Goal: Find specific page/section: Find specific page/section

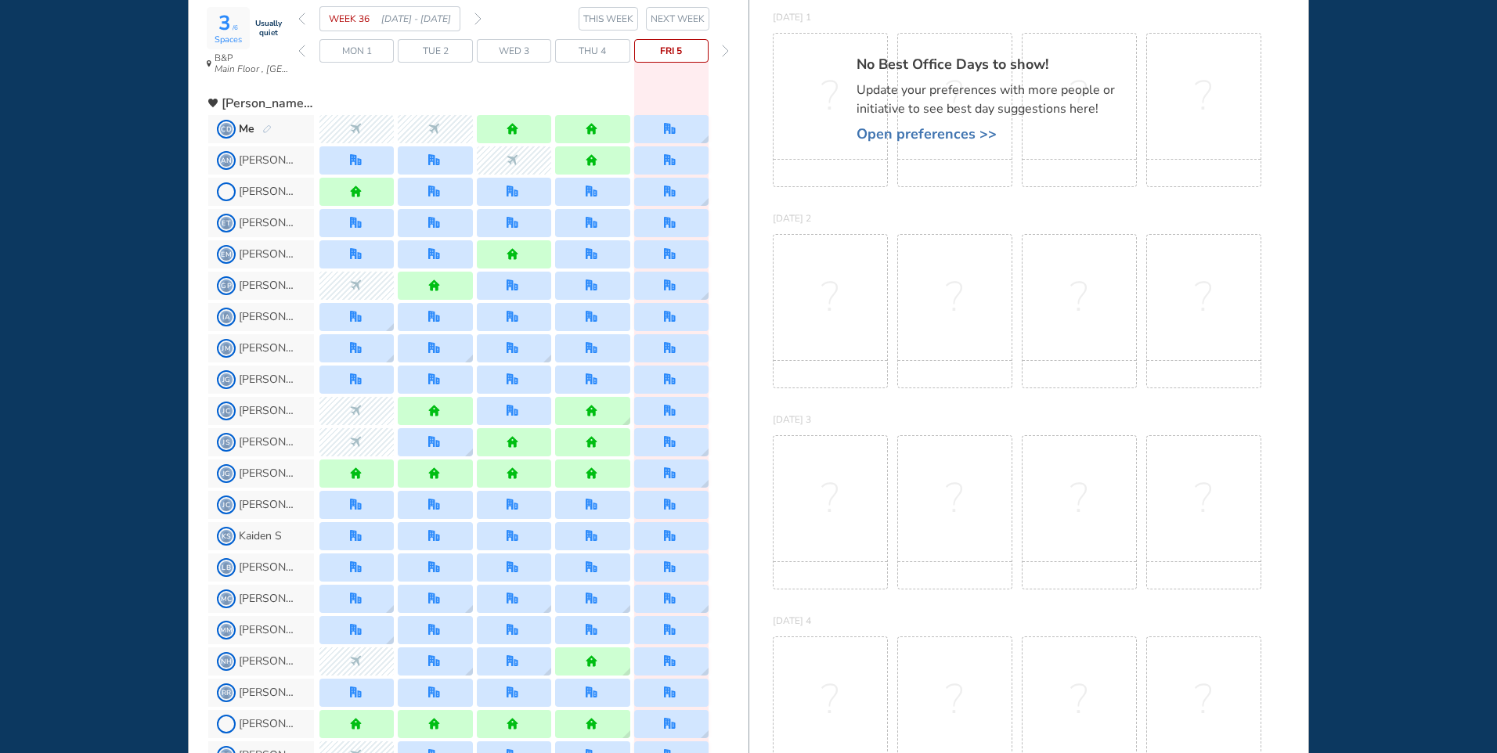
scroll to position [78, 0]
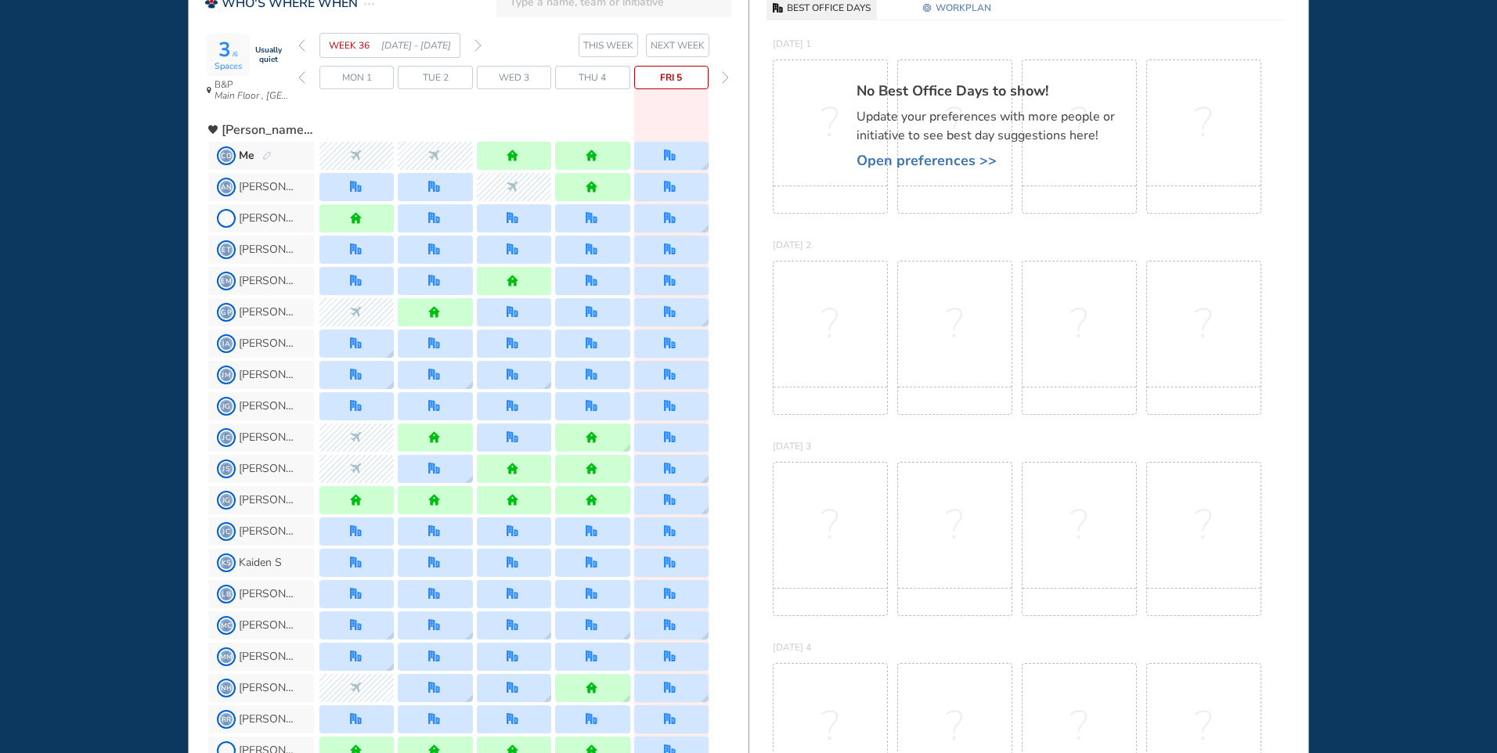
click at [476, 44] on img "forward week" at bounding box center [477, 45] width 7 height 13
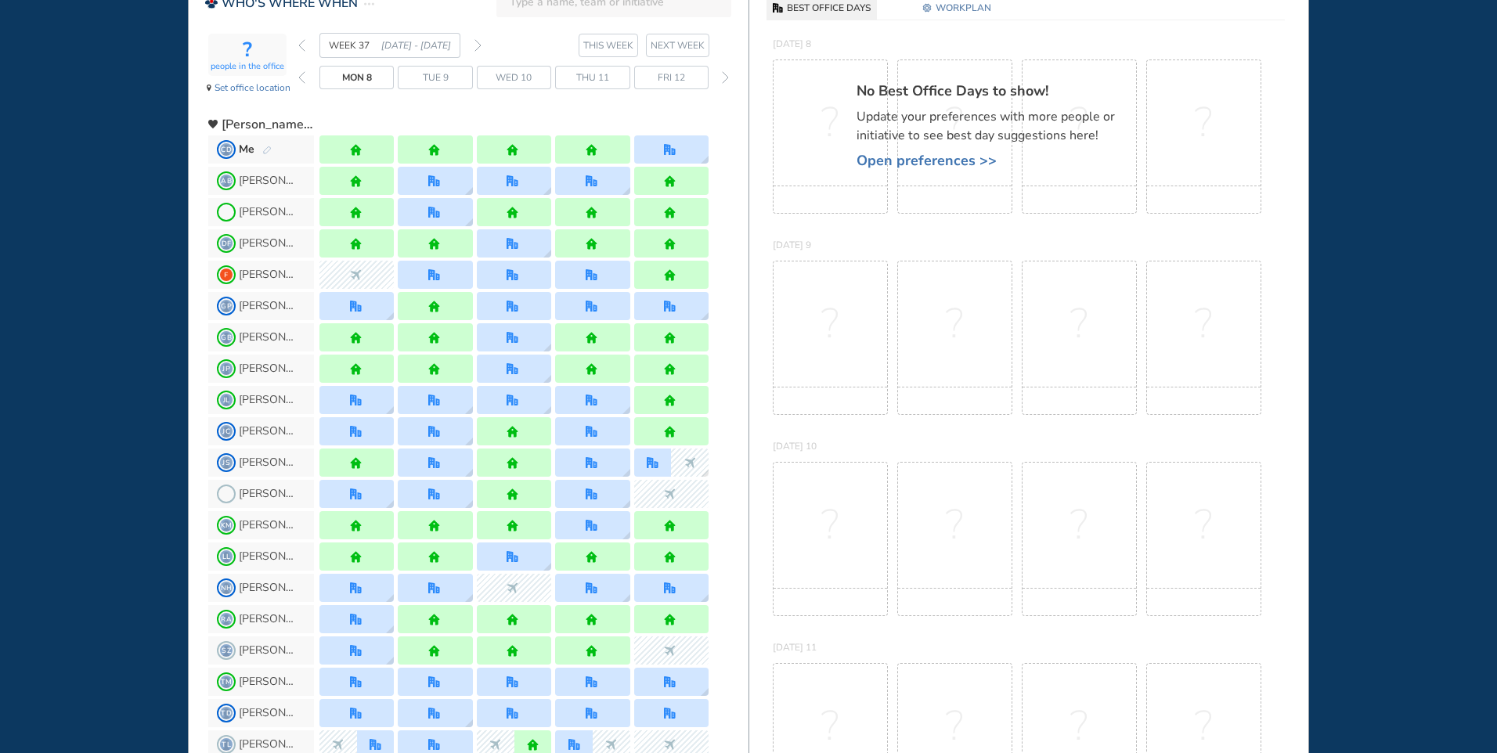
click at [476, 44] on img "forward week" at bounding box center [477, 45] width 7 height 13
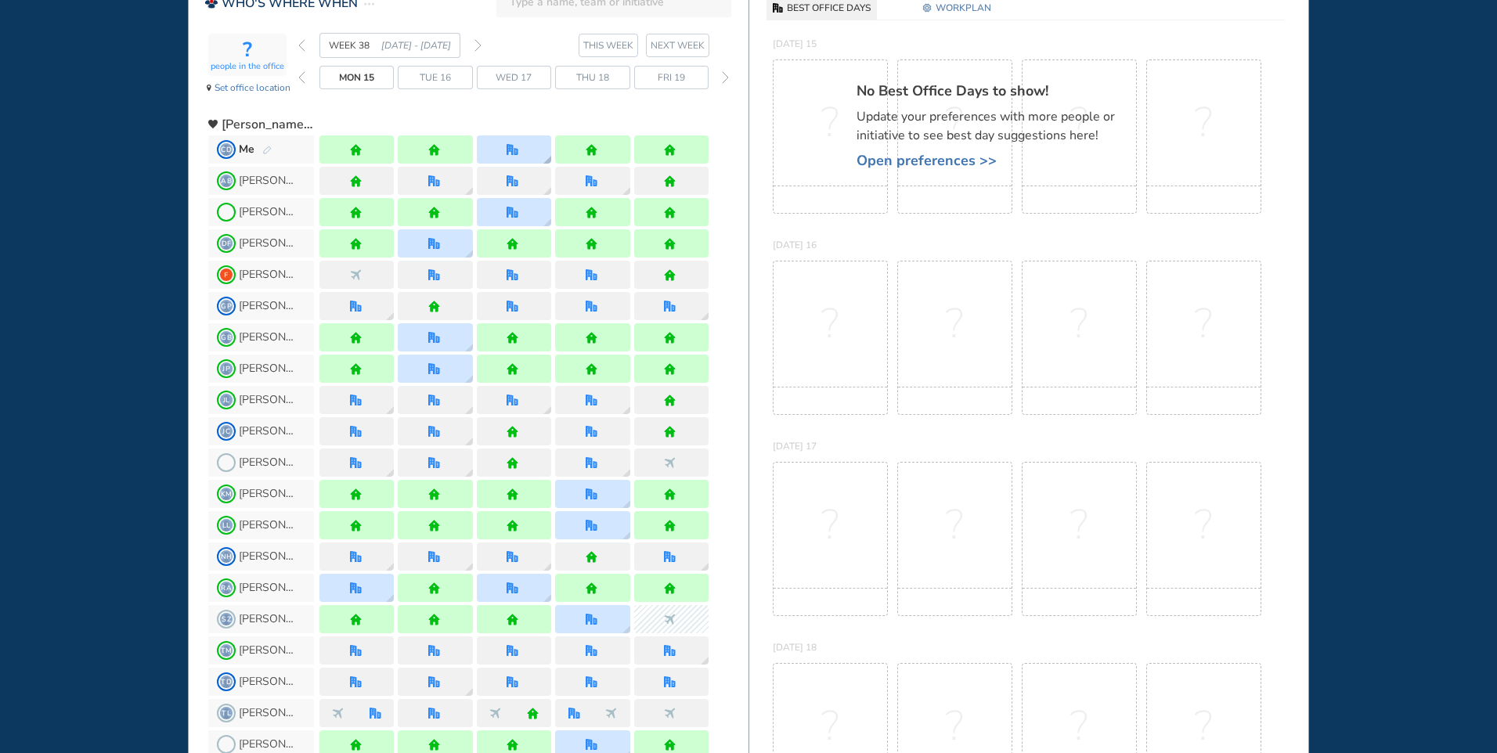
click at [531, 158] on div at bounding box center [514, 149] width 74 height 28
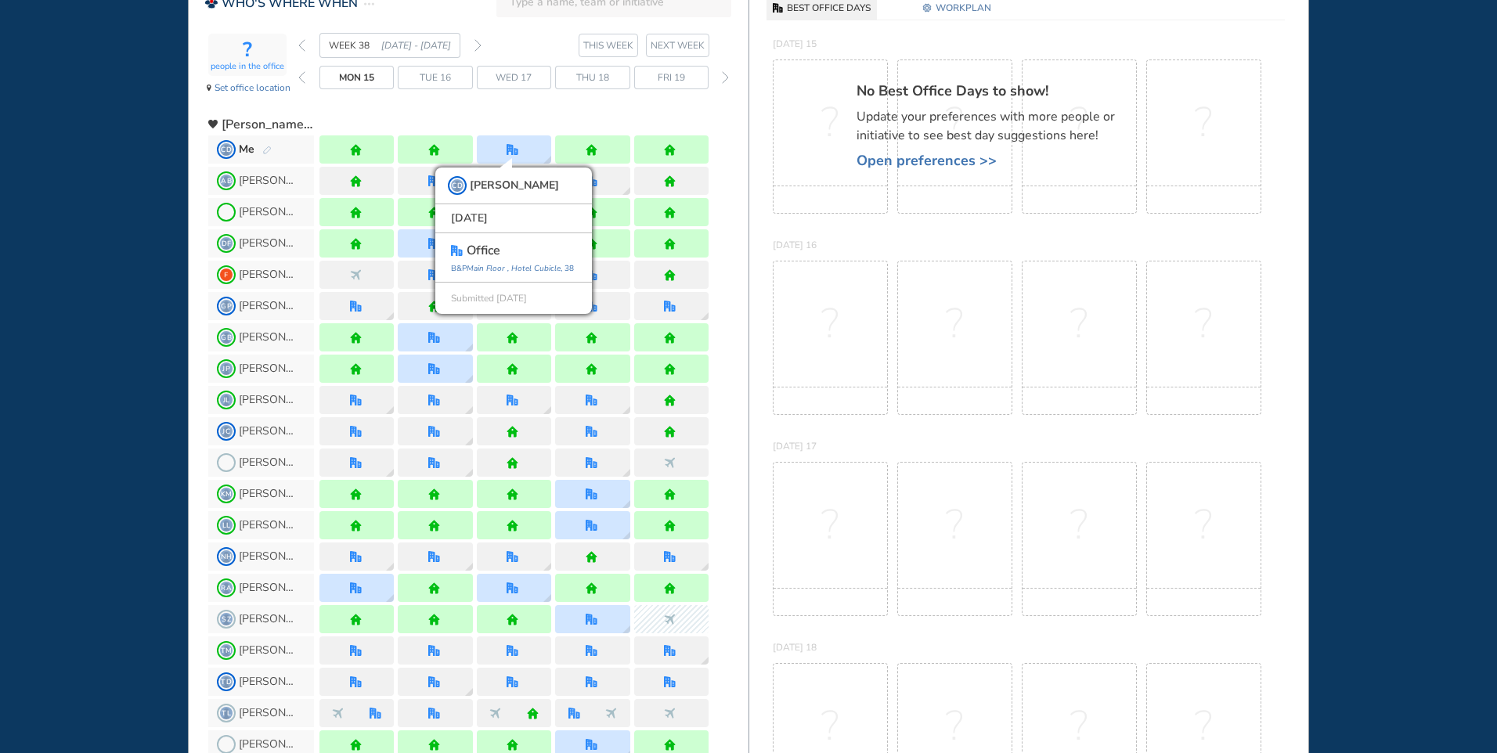
click at [548, 114] on div at bounding box center [513, 118] width 389 height 28
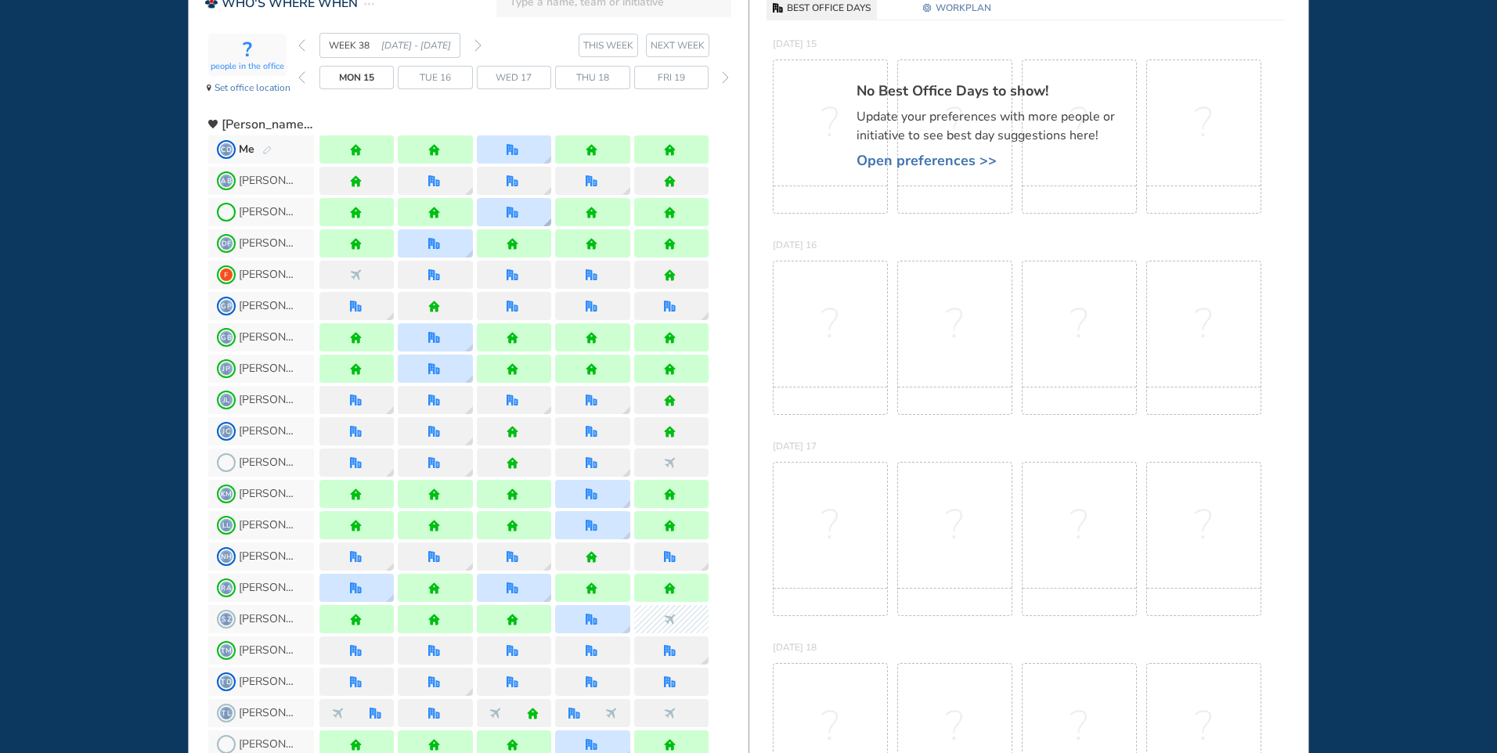
click at [526, 215] on div at bounding box center [514, 212] width 74 height 28
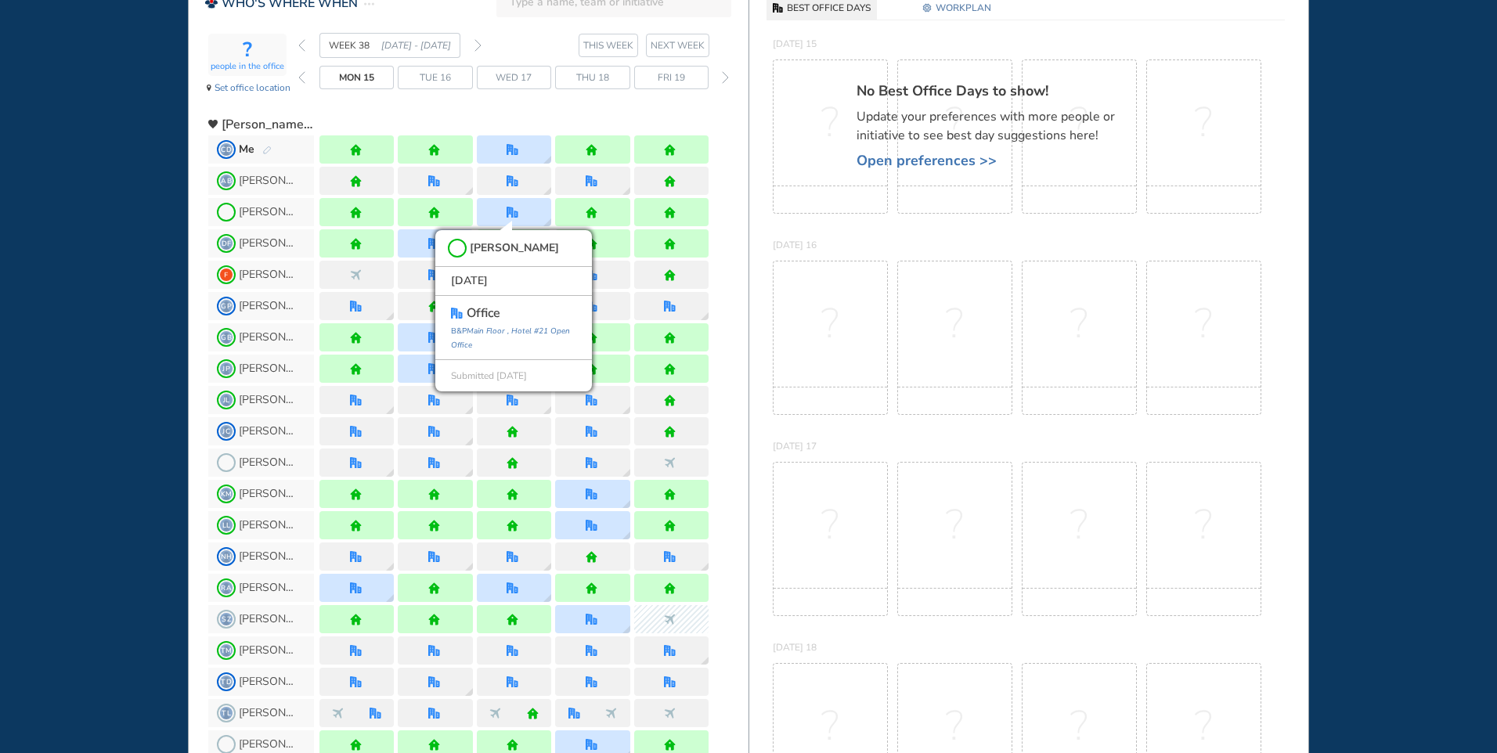
click at [113, 232] on div "WHO'S WHERE WHEN MY WORK INITIATIVES 78 CD New! NOTIFICATIONS All Location Task…" at bounding box center [748, 376] width 1497 height 753
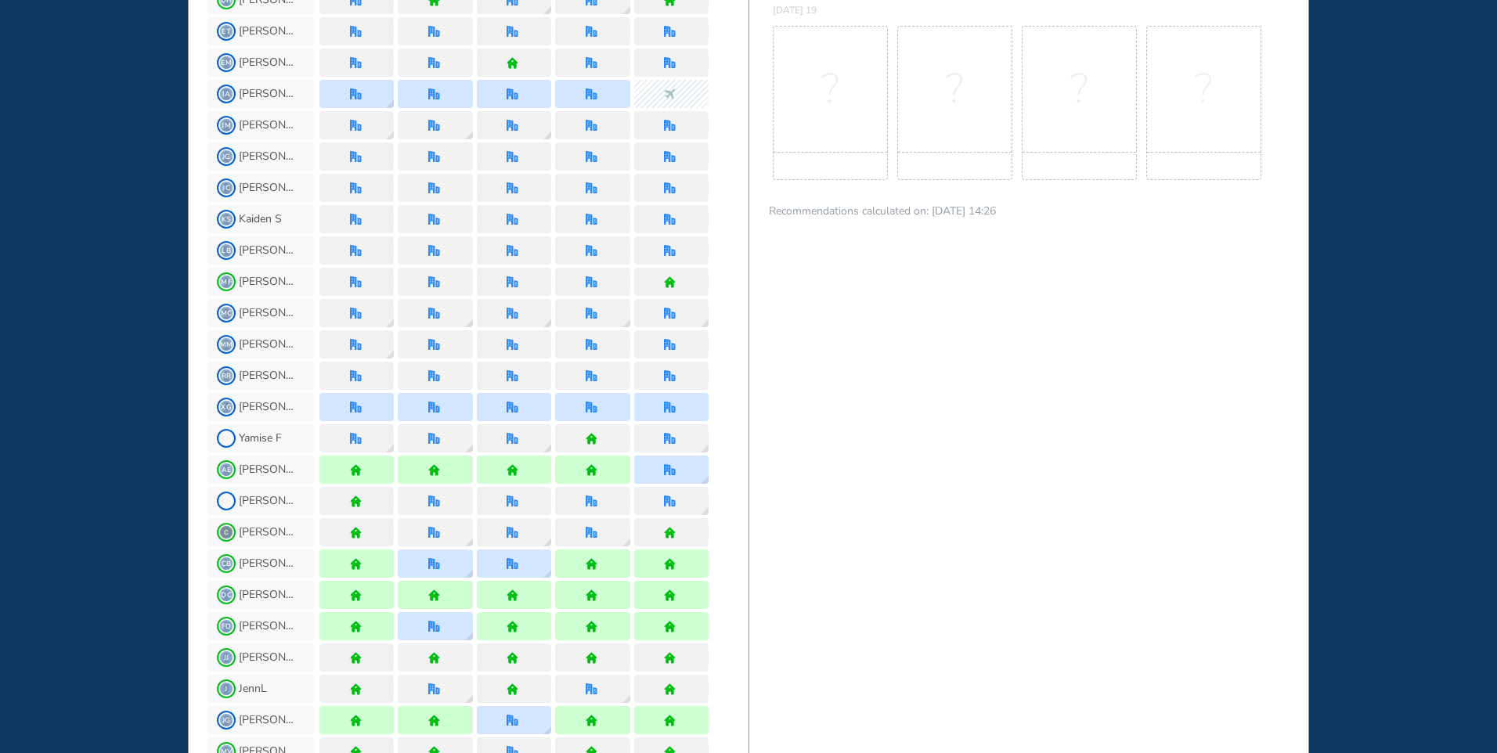
scroll to position [940, 0]
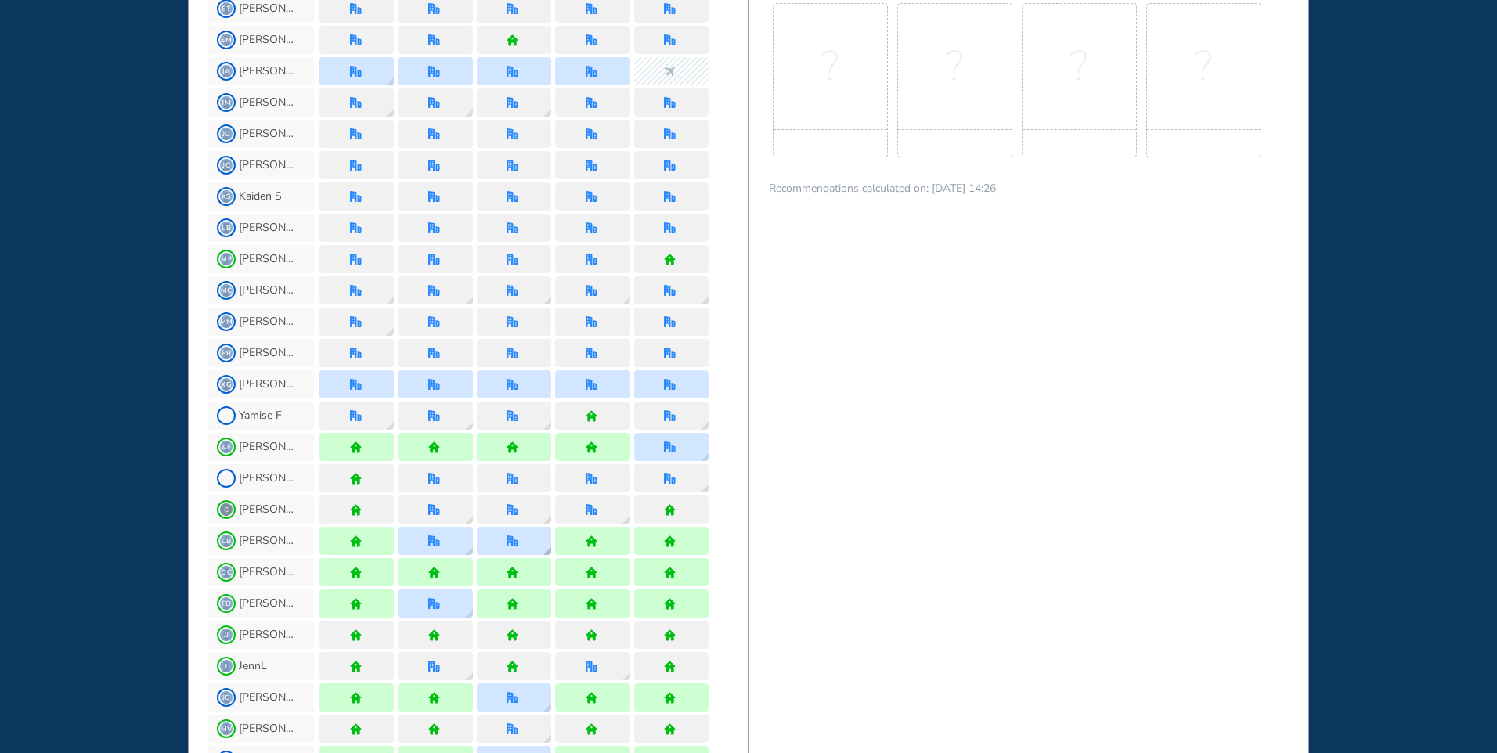
click at [495, 536] on div at bounding box center [514, 541] width 74 height 28
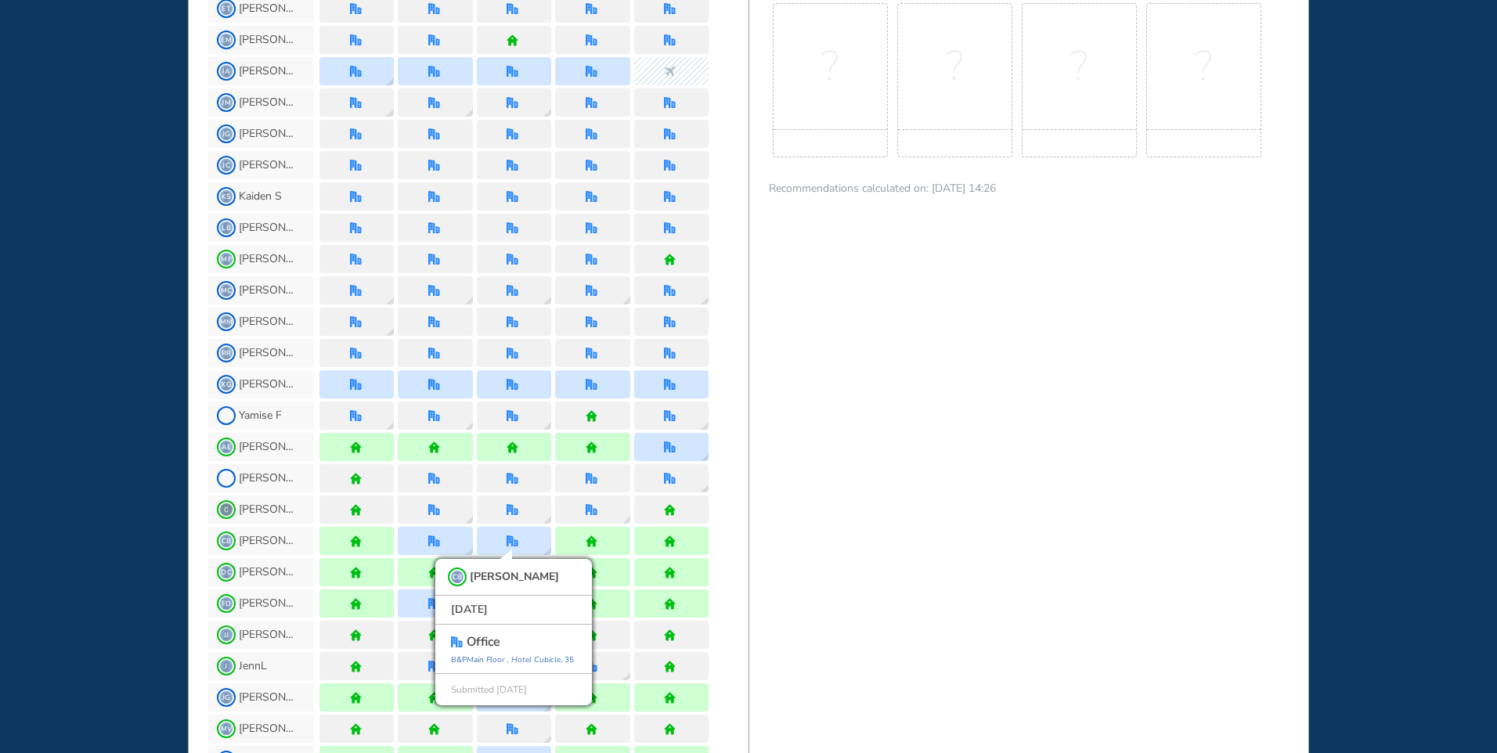
click at [1101, 580] on div "BEST OFFICE DAYS WORKPLAN [DATE] 15 No Best Office Days to show! Update your pr…" at bounding box center [1028, 58] width 561 height 1898
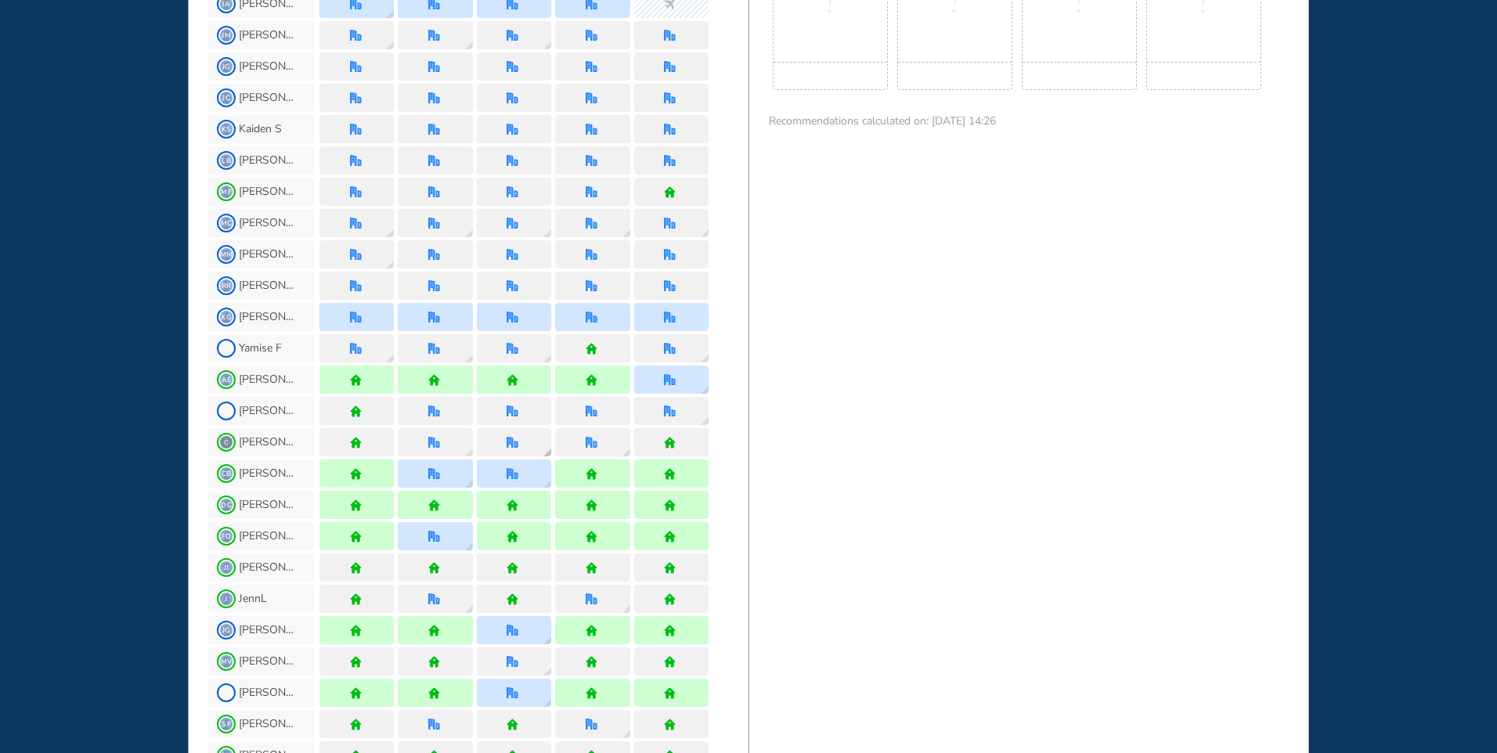
scroll to position [1096, 0]
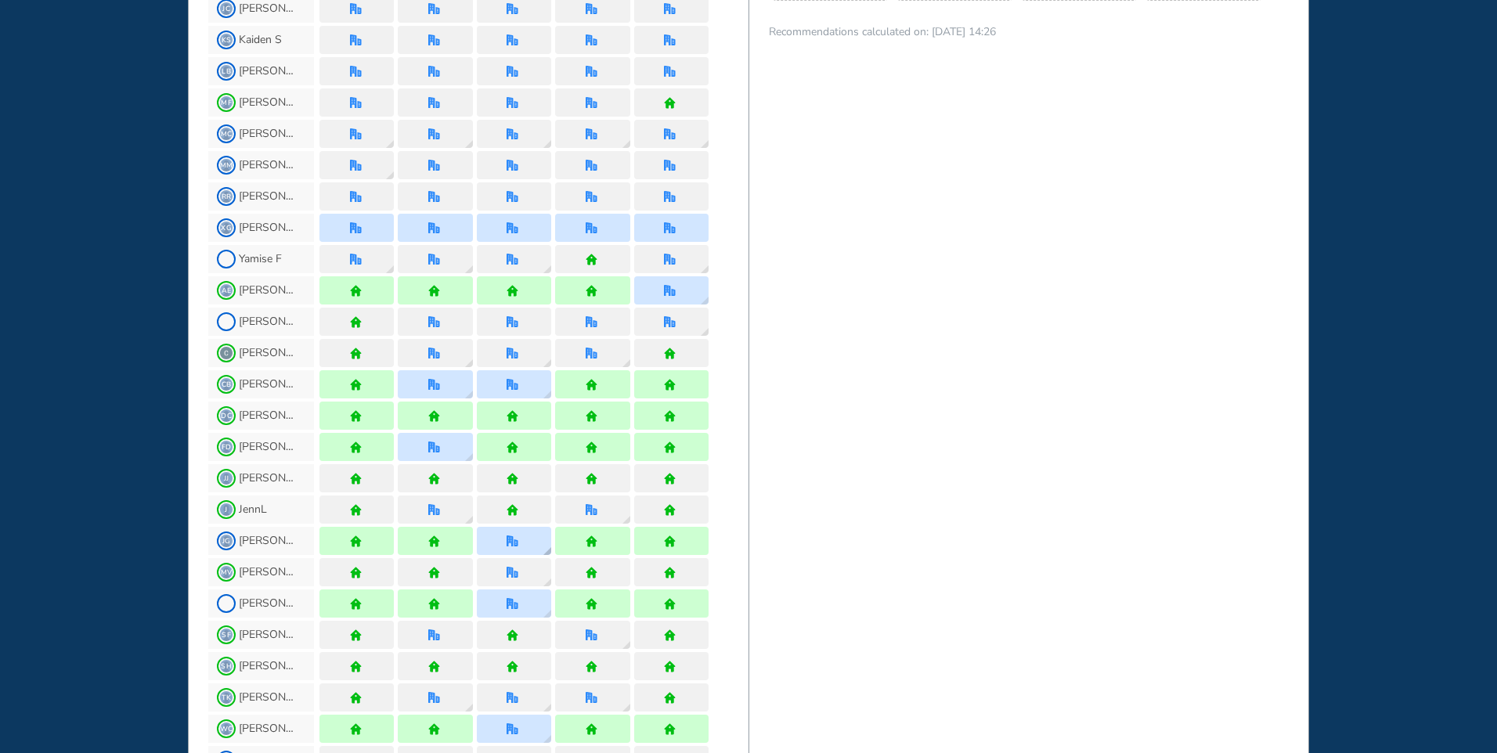
click at [504, 550] on div at bounding box center [514, 541] width 74 height 28
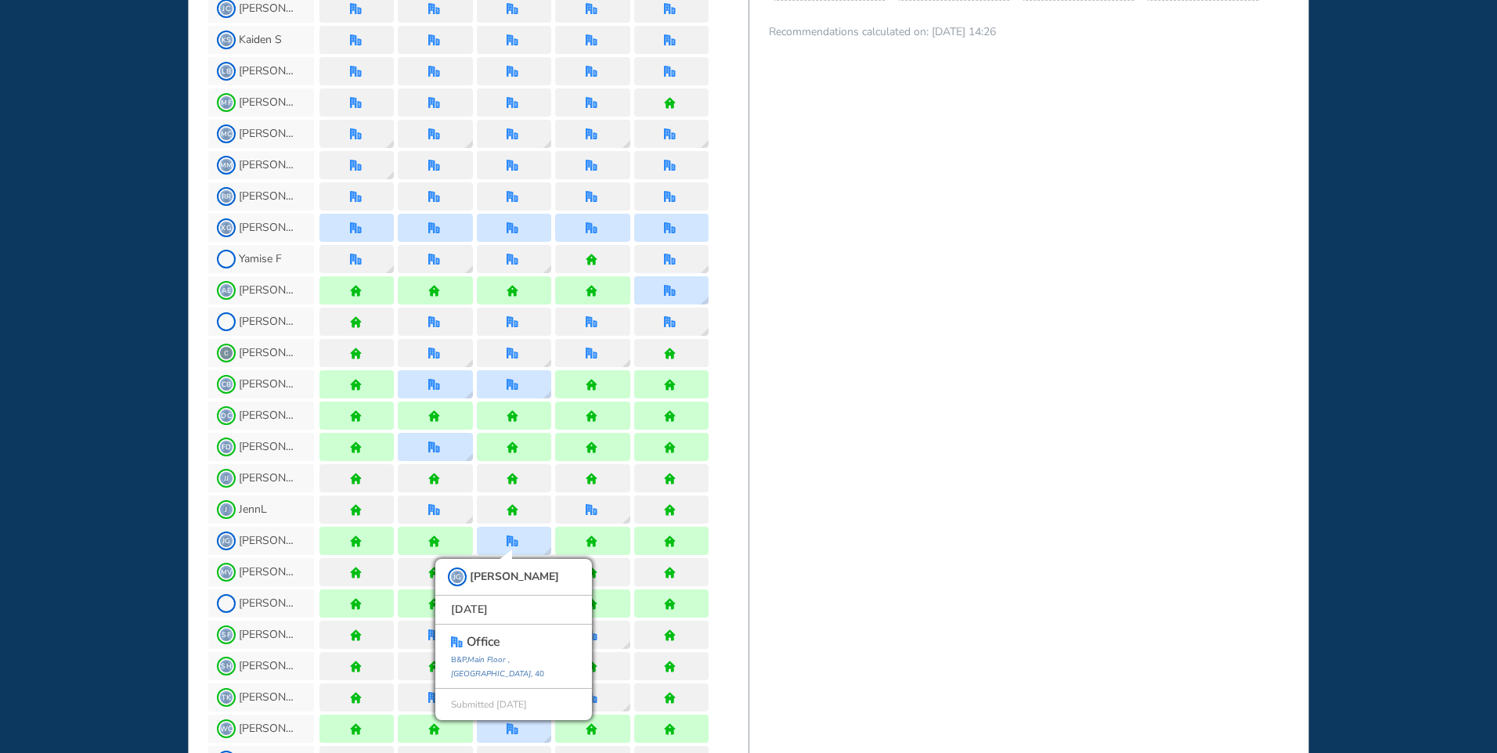
drag, startPoint x: 1104, startPoint y: 515, endPoint x: 1105, endPoint y: 523, distance: 7.9
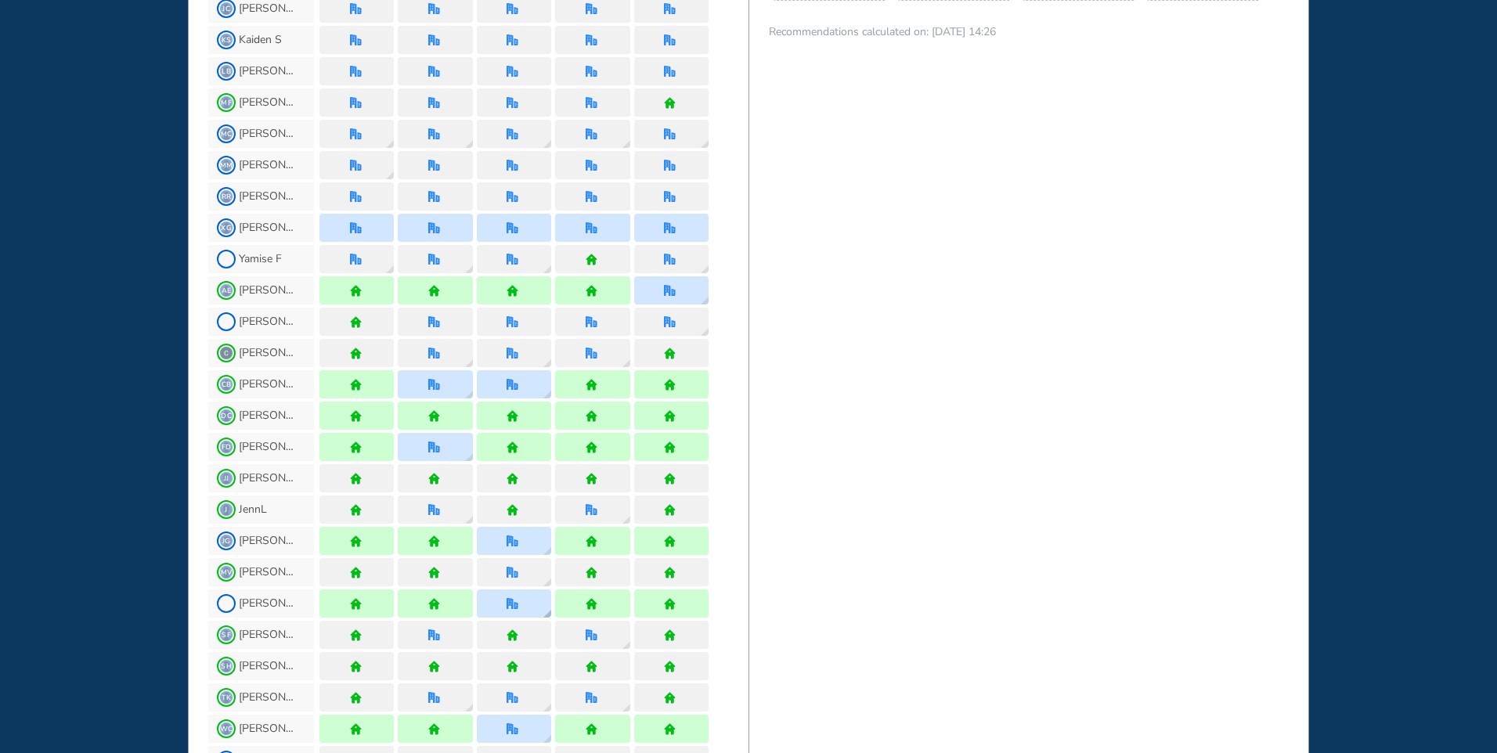
click at [500, 608] on div at bounding box center [514, 604] width 74 height 28
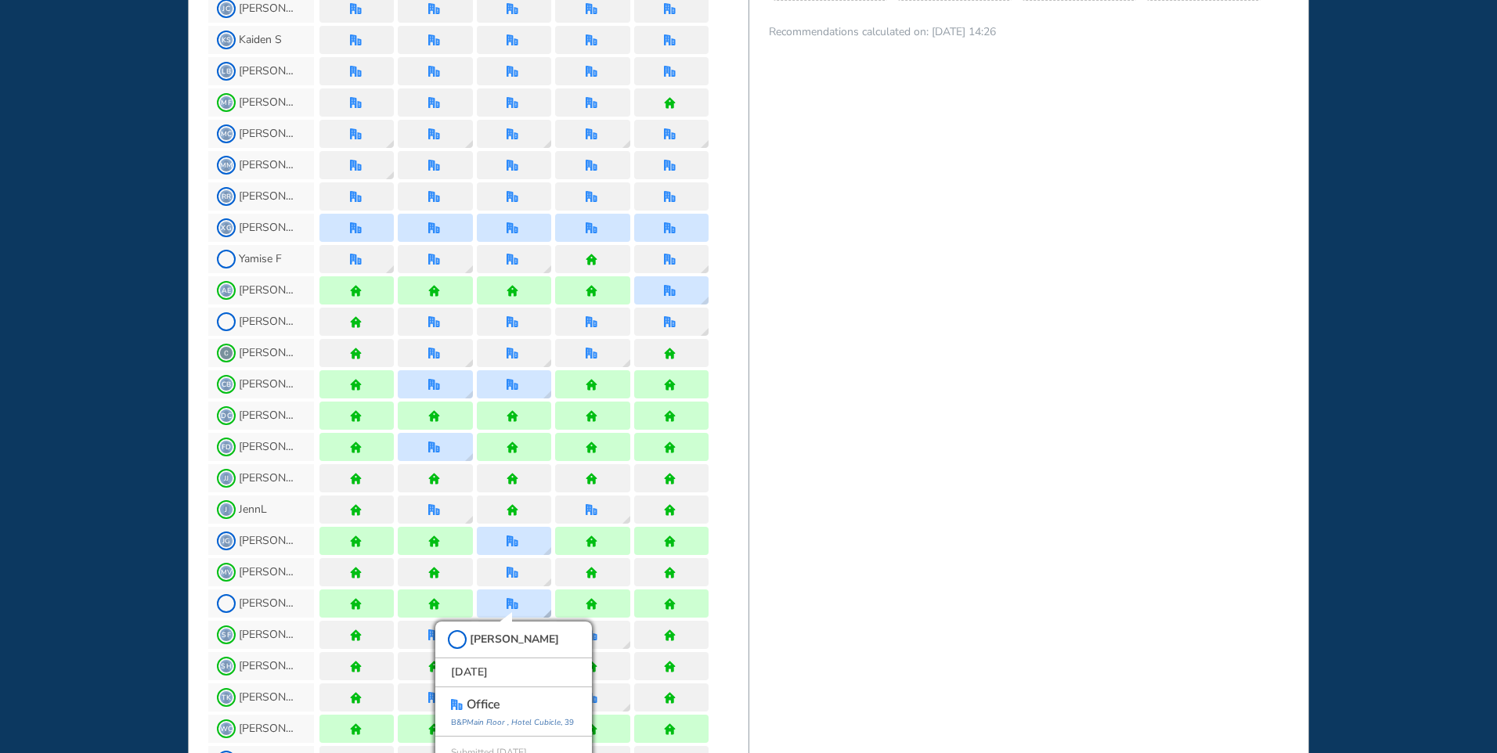
scroll to position [1111, 0]
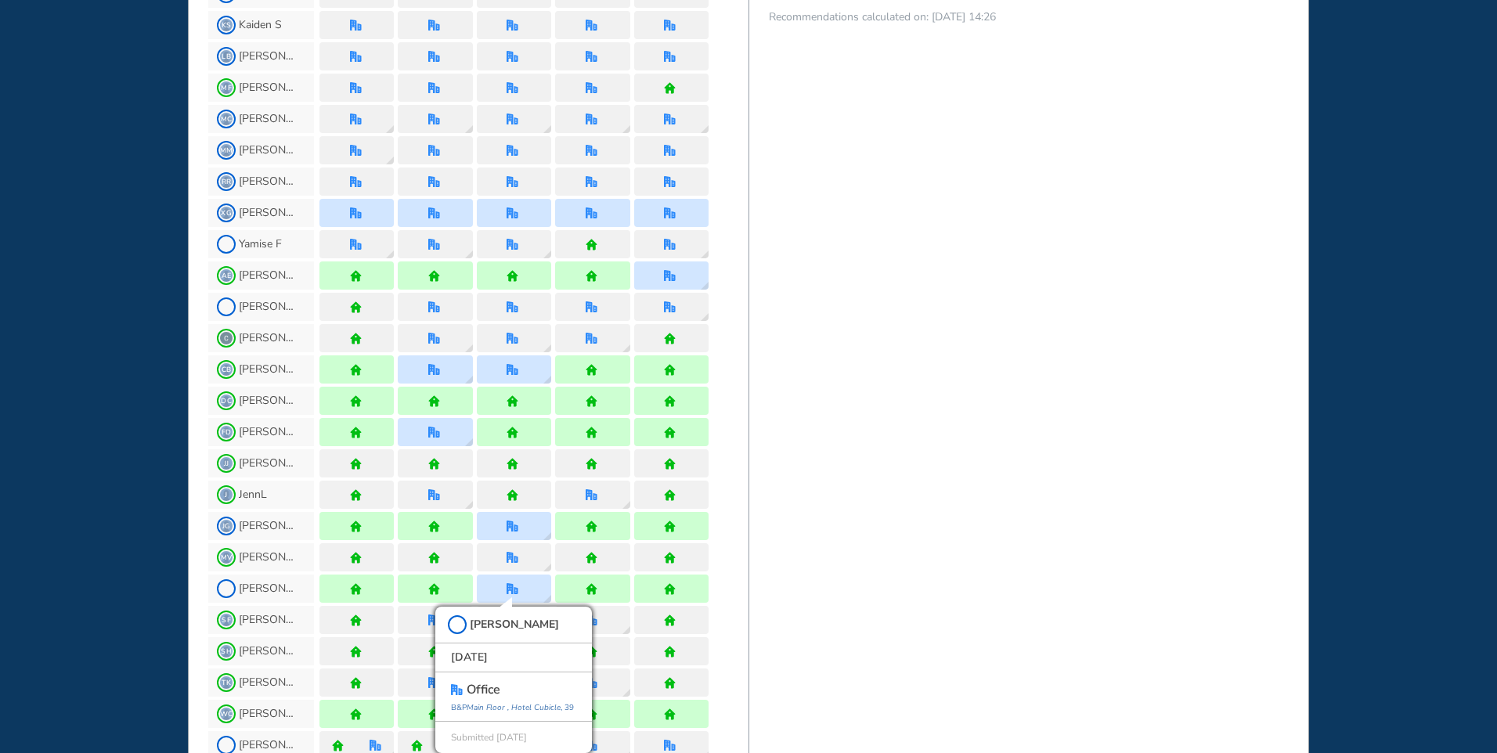
drag, startPoint x: 1209, startPoint y: 605, endPoint x: 1168, endPoint y: 592, distance: 42.8
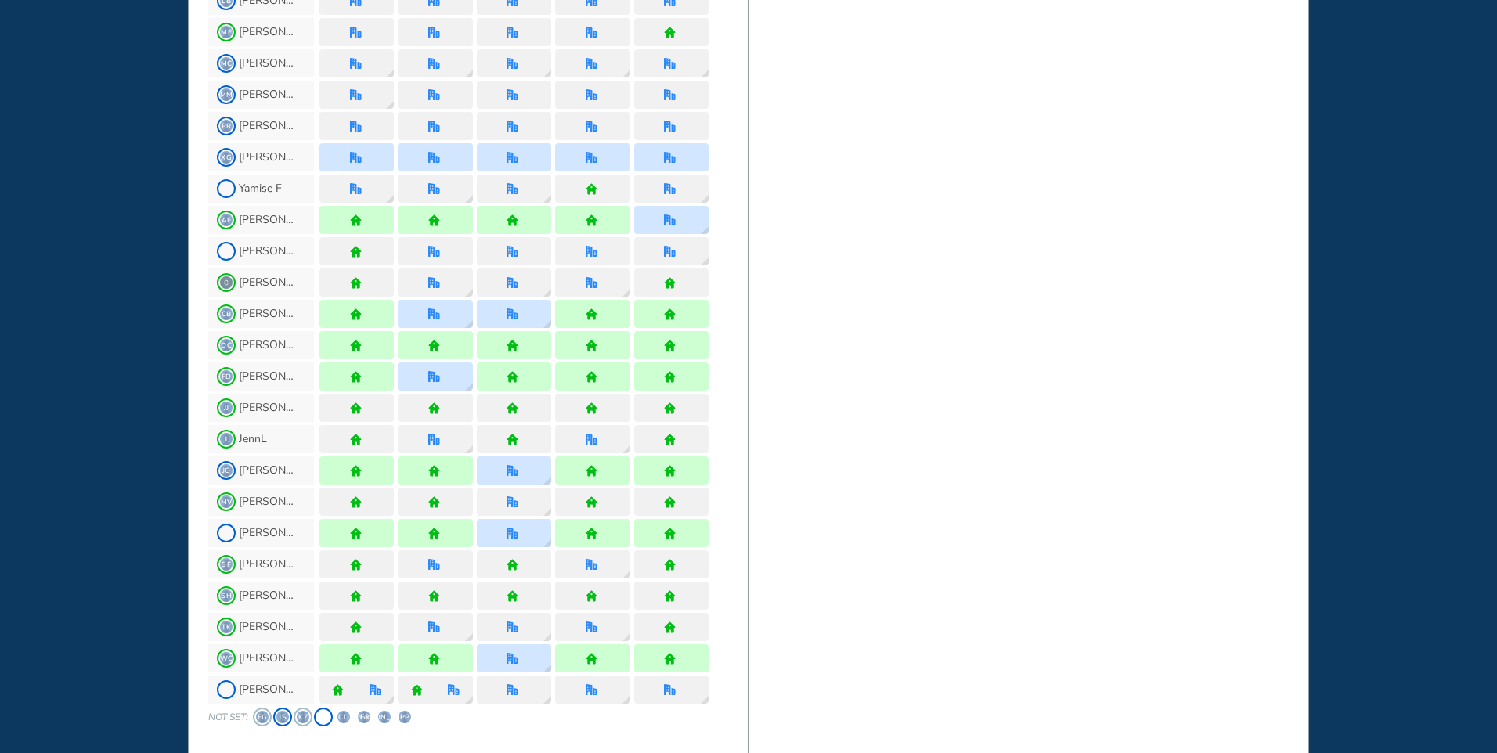
scroll to position [1189, 0]
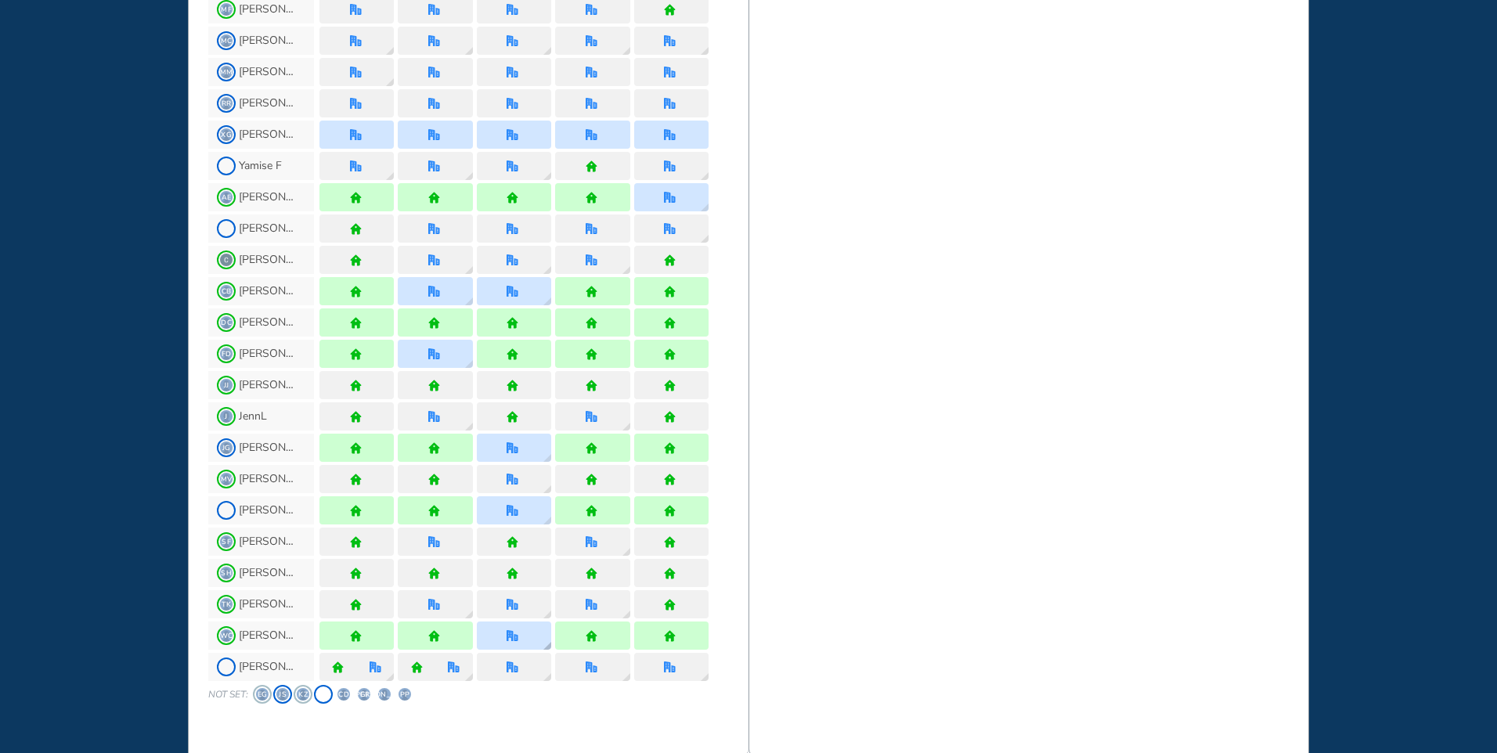
click at [486, 638] on div at bounding box center [514, 636] width 74 height 28
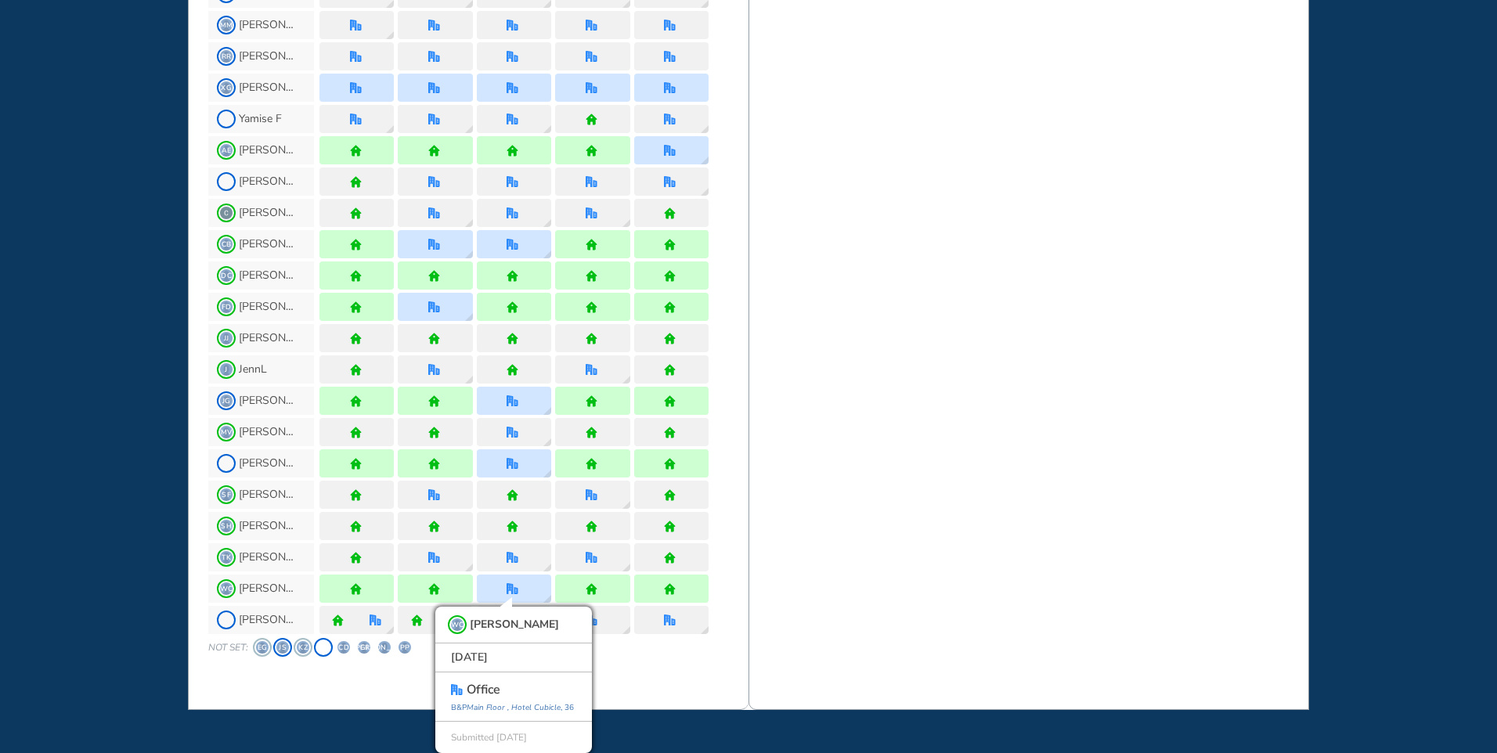
drag, startPoint x: 1053, startPoint y: 447, endPoint x: 1255, endPoint y: 155, distance: 355.1
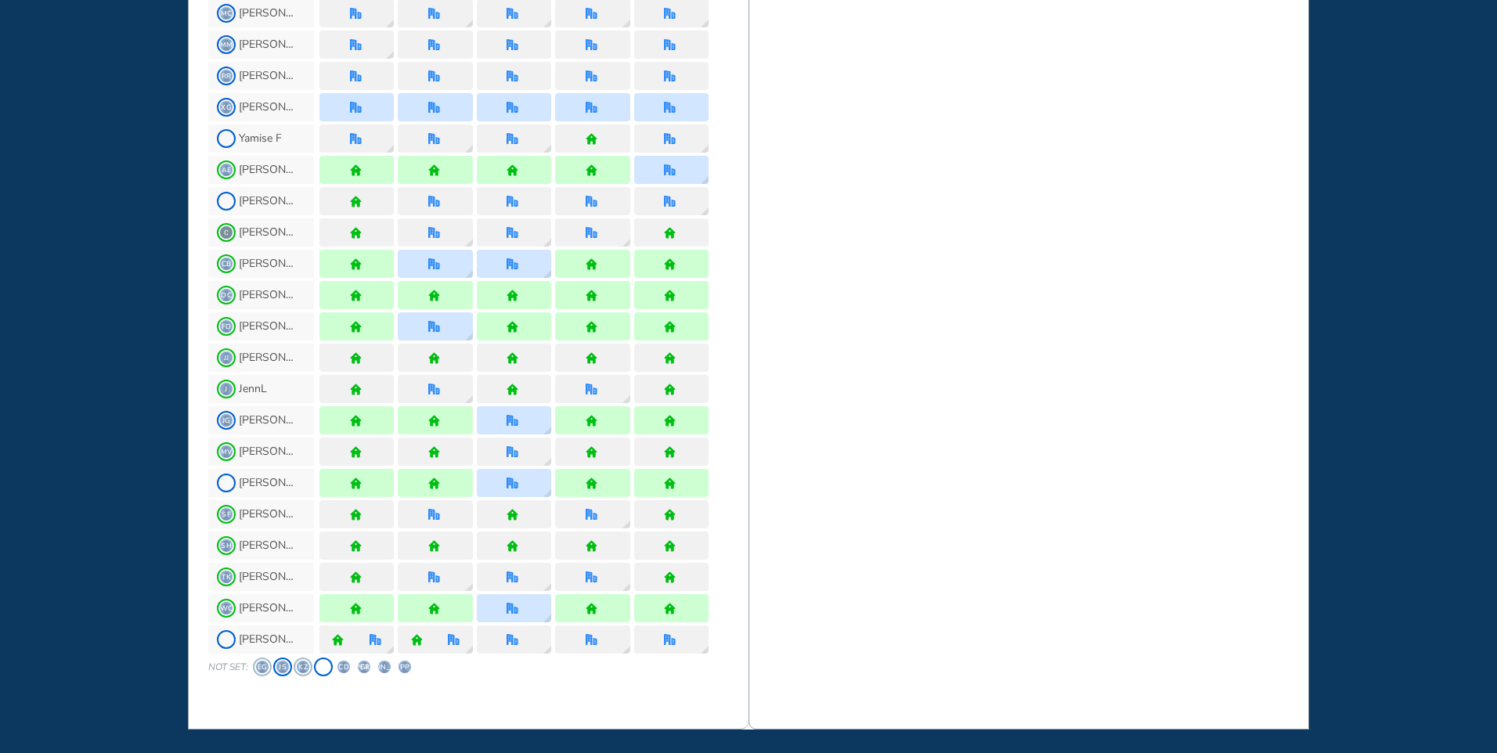
scroll to position [1217, 0]
